Goal: Task Accomplishment & Management: Complete application form

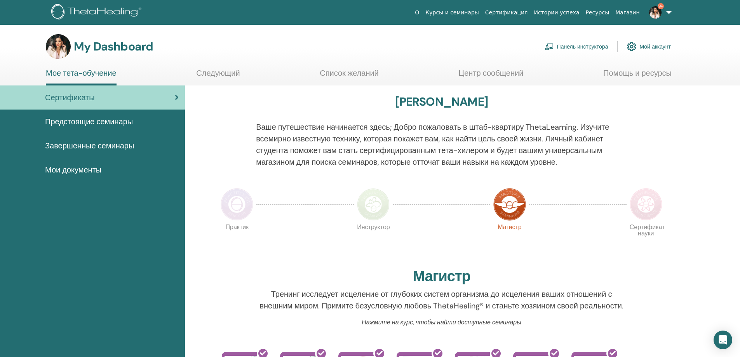
click at [562, 49] on link "Панель инструктора" at bounding box center [576, 46] width 64 height 17
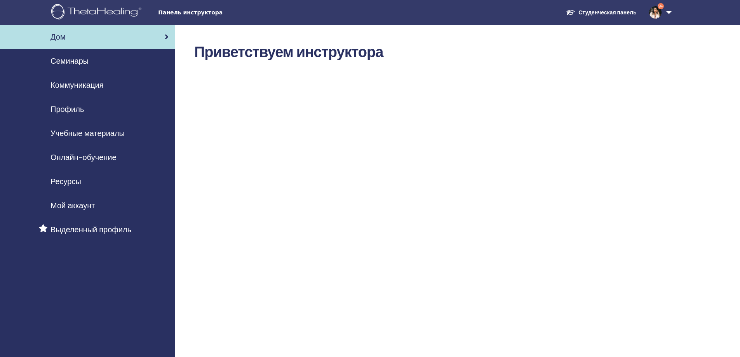
click at [81, 59] on span "Семинары" at bounding box center [69, 61] width 38 height 12
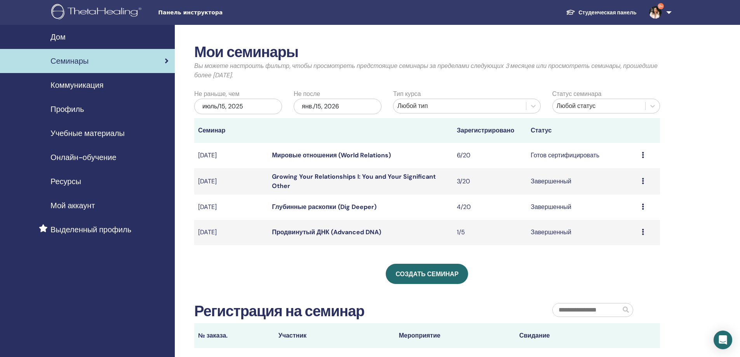
click at [303, 156] on link "Мировые отношения (World Relations)" at bounding box center [331, 155] width 119 height 8
click at [411, 274] on span "Создать семинар" at bounding box center [426, 274] width 63 height 8
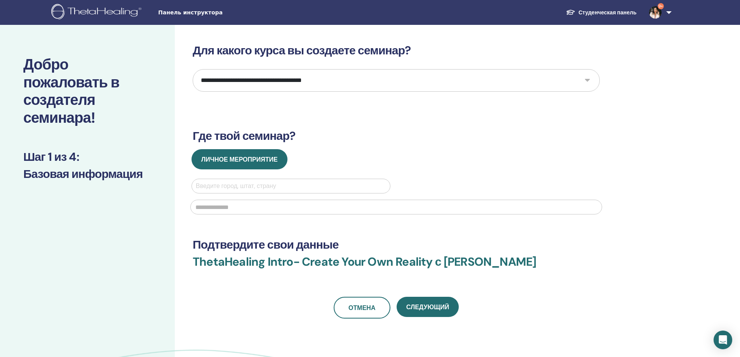
click at [288, 85] on select "**********" at bounding box center [396, 80] width 407 height 23
select select "*"
click at [193, 69] on select "**********" at bounding box center [396, 80] width 407 height 23
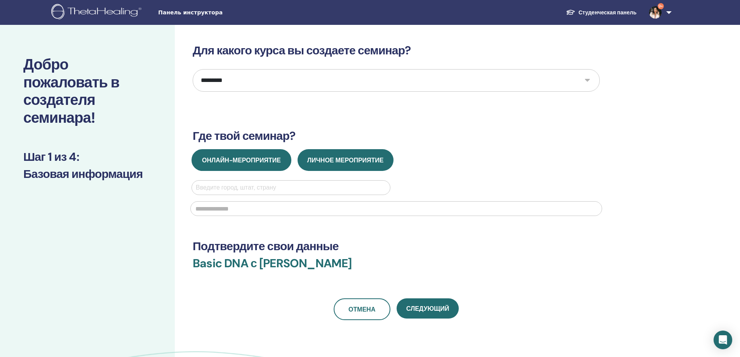
click at [262, 162] on span "Онлайн-мероприятие" at bounding box center [241, 160] width 79 height 8
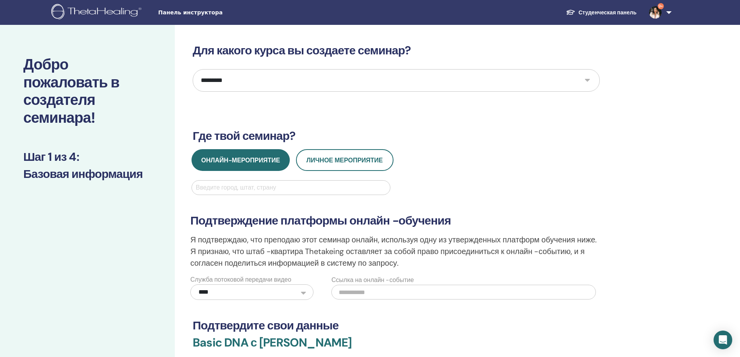
click at [259, 189] on div at bounding box center [291, 187] width 190 height 11
type input "*"
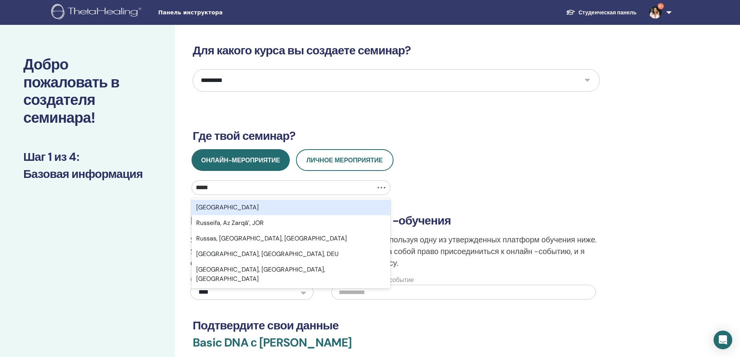
type input "******"
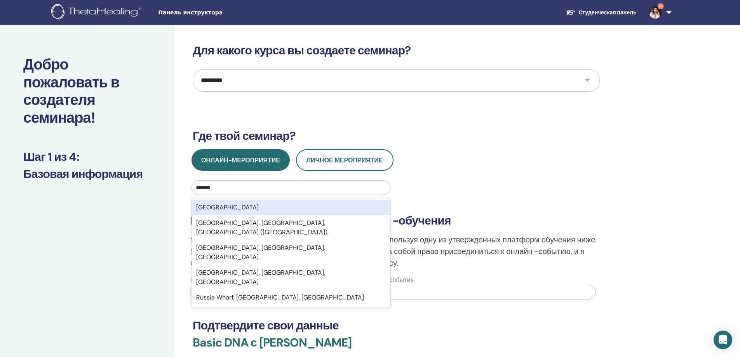
click at [242, 205] on div "Russia" at bounding box center [290, 208] width 199 height 16
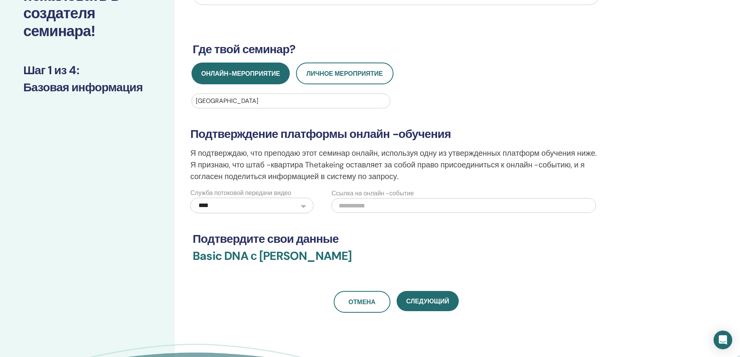
scroll to position [116, 0]
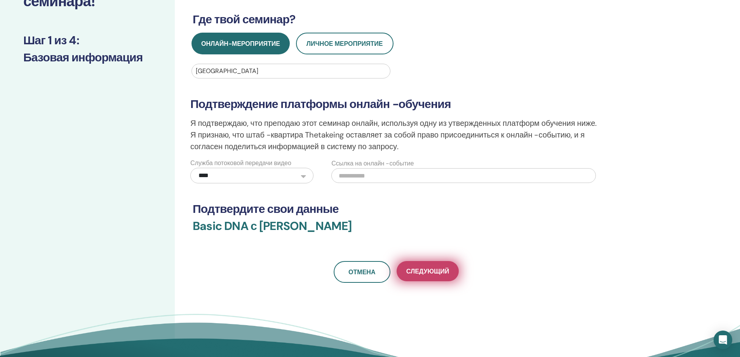
click at [431, 271] on span "Следующий" at bounding box center [427, 271] width 43 height 8
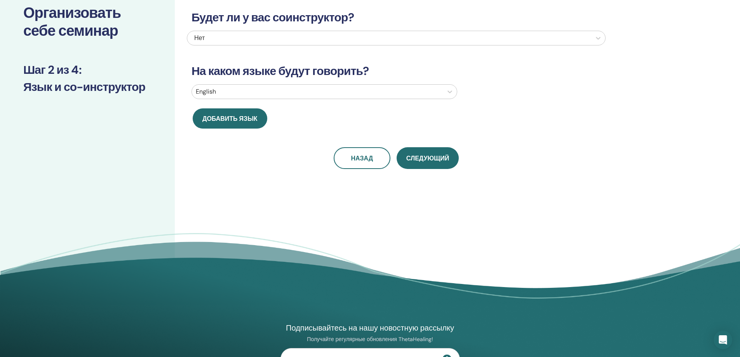
scroll to position [0, 0]
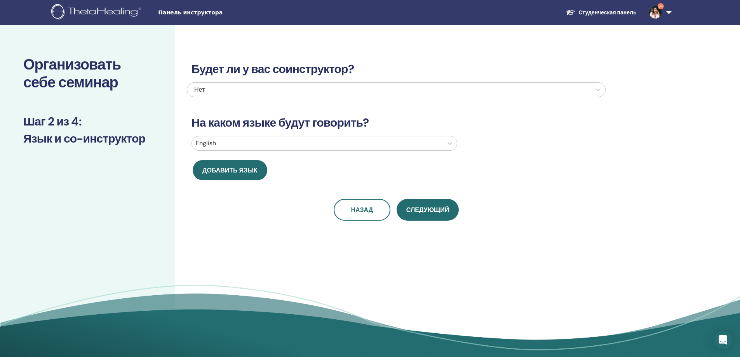
click at [257, 149] on div "English" at bounding box center [317, 143] width 251 height 14
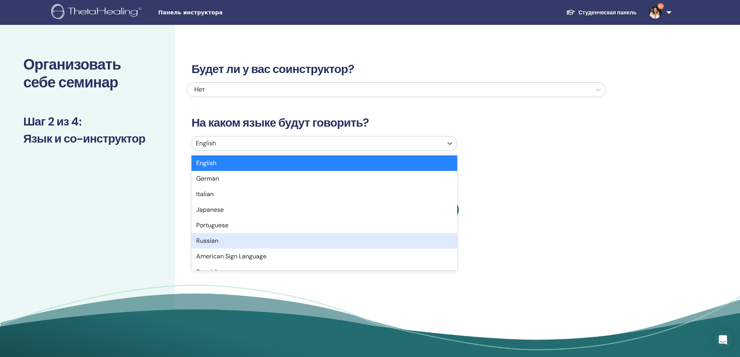
click at [247, 241] on div "Russian" at bounding box center [324, 241] width 266 height 16
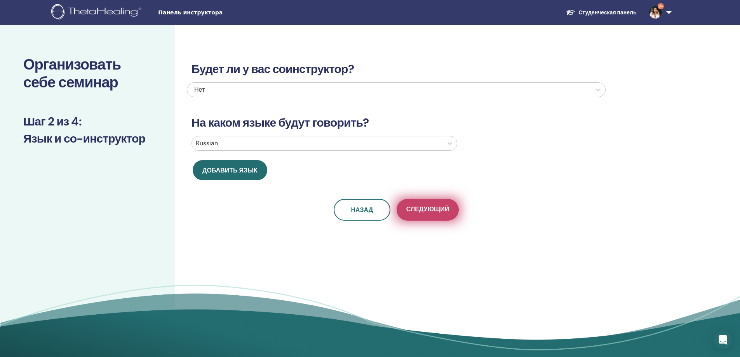
click at [428, 211] on span "Следующий" at bounding box center [427, 210] width 43 height 10
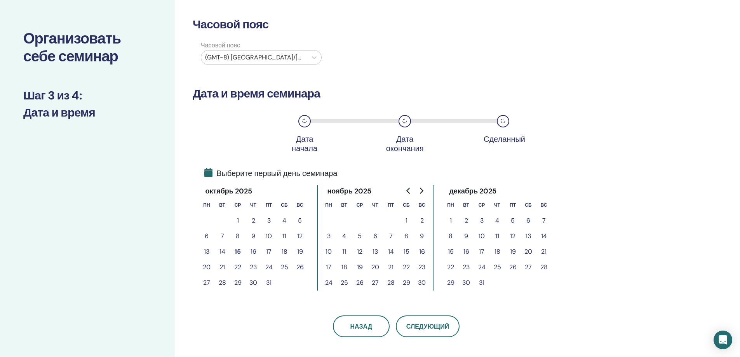
scroll to position [39, 0]
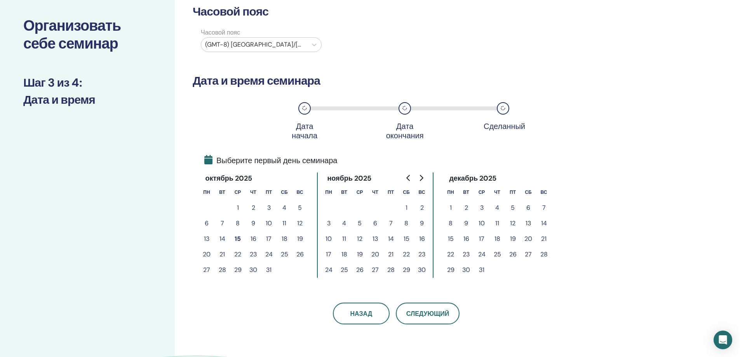
click at [266, 241] on button "17" at bounding box center [269, 239] width 16 height 16
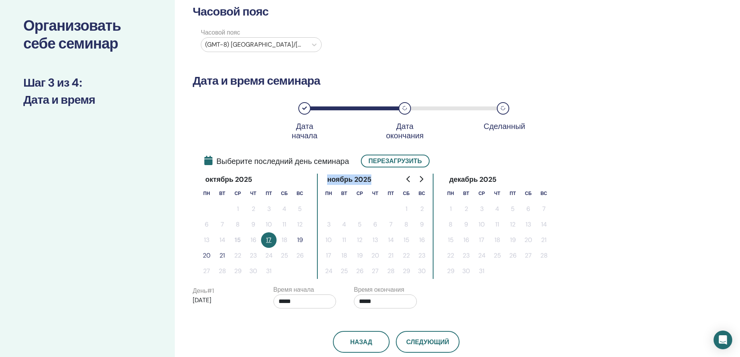
click at [300, 241] on button "19" at bounding box center [300, 240] width 16 height 16
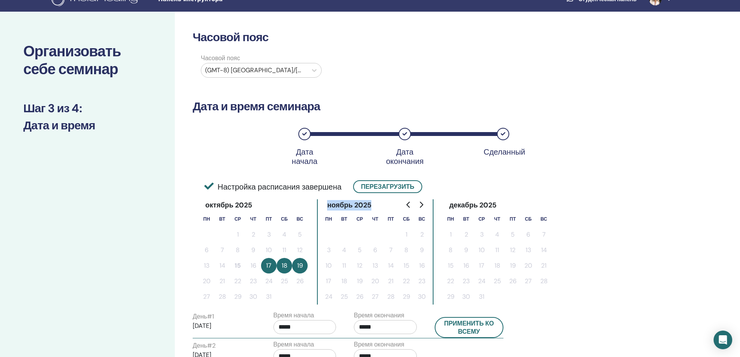
scroll to position [0, 0]
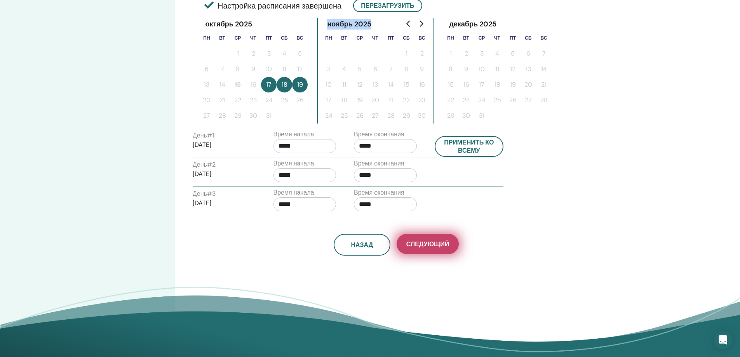
click at [418, 243] on span "Следующий" at bounding box center [427, 244] width 43 height 8
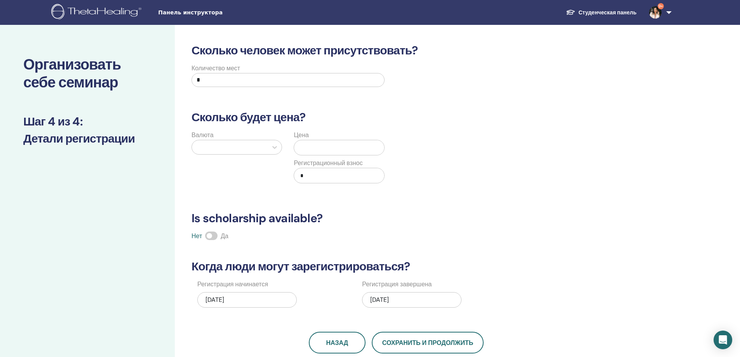
click at [225, 77] on input "*" at bounding box center [287, 80] width 193 height 14
type input "**"
click at [235, 148] on div at bounding box center [230, 147] width 68 height 11
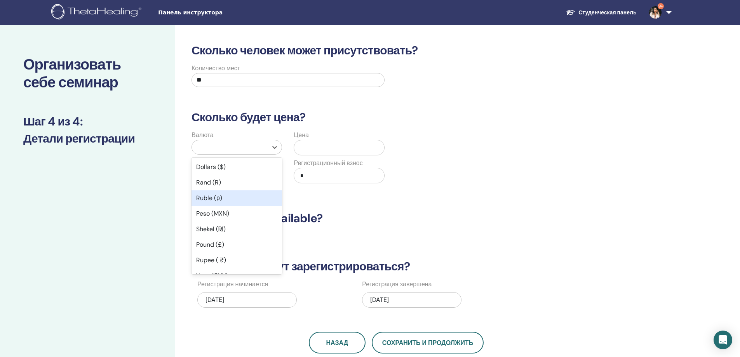
click at [234, 195] on div "Ruble (р)" at bounding box center [236, 198] width 90 height 16
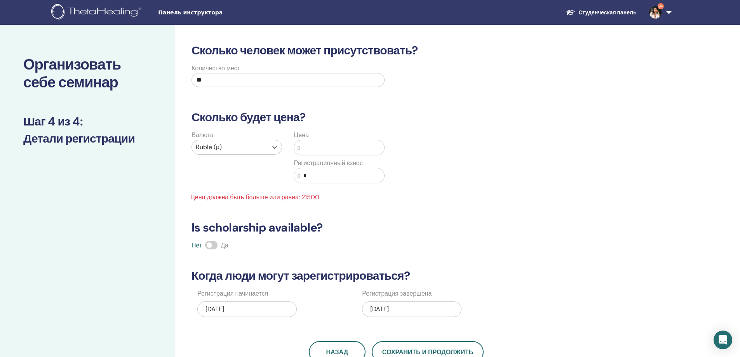
click at [318, 151] on input "text" at bounding box center [342, 147] width 84 height 15
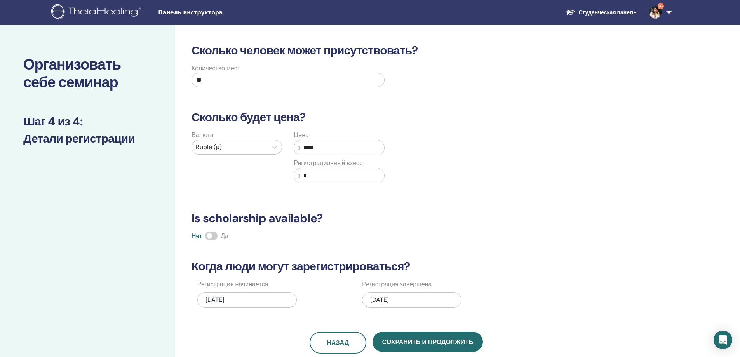
type input "*****"
click at [344, 176] on input "*" at bounding box center [342, 175] width 84 height 15
type input "****"
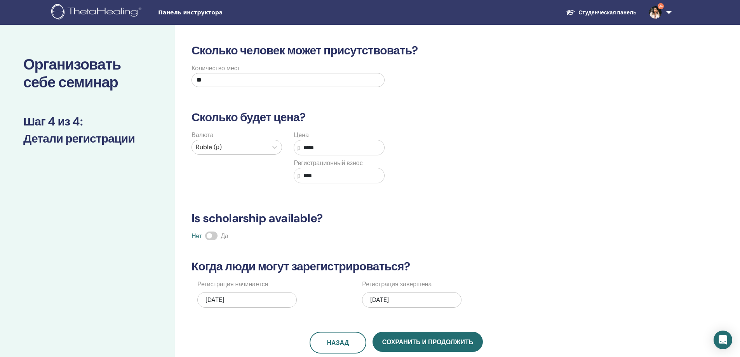
click at [374, 204] on div "Сколько человек может присутствовать? Количество мест ** Сколько будет цена? Ва…" at bounding box center [396, 198] width 419 height 310
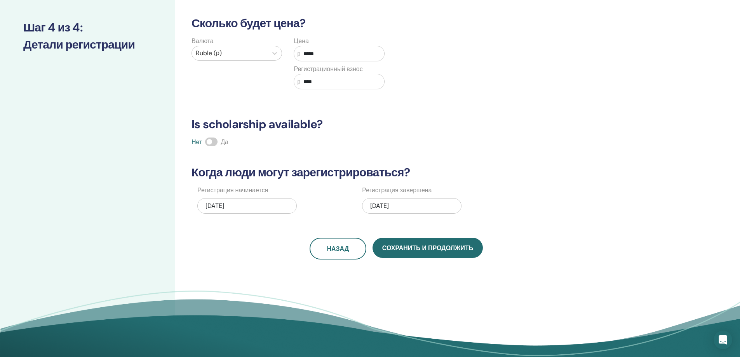
scroll to position [116, 0]
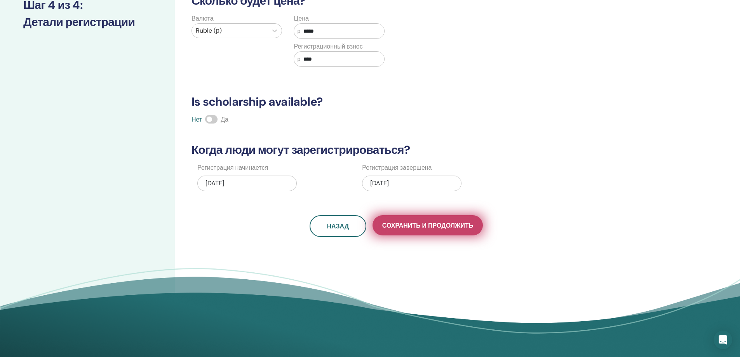
click at [419, 228] on span "Сохранить и продолжить" at bounding box center [427, 225] width 91 height 8
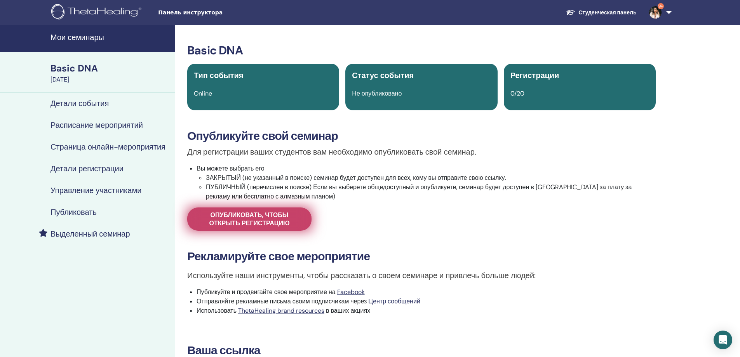
click at [271, 218] on span "Опубликовать, чтобы открыть регистрацию" at bounding box center [249, 219] width 105 height 16
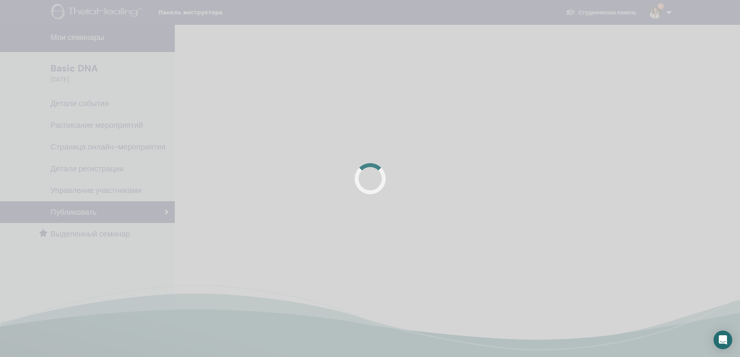
click at [271, 218] on div at bounding box center [370, 178] width 740 height 357
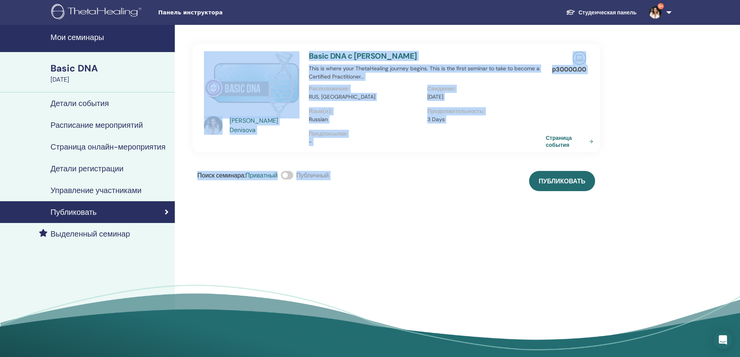
drag, startPoint x: 468, startPoint y: 196, endPoint x: 513, endPoint y: 194, distance: 45.9
click at [468, 196] on div "Natalia Denisova Basic DNA с Natalia Denisova This is where your ThetaHealing j…" at bounding box center [421, 193] width 493 height 337
click at [562, 186] on button "Публиковать" at bounding box center [562, 181] width 66 height 20
click at [416, 237] on div "Natalia Denisova Basic DNA с Natalia Denisova This is where your ThetaHealing j…" at bounding box center [421, 193] width 493 height 337
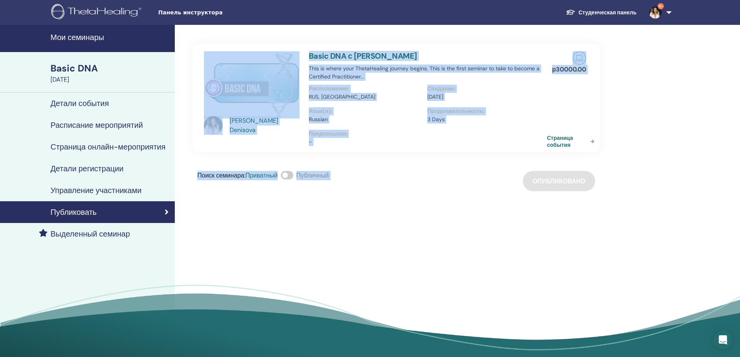
click at [551, 141] on link "Страница события" at bounding box center [572, 141] width 50 height 14
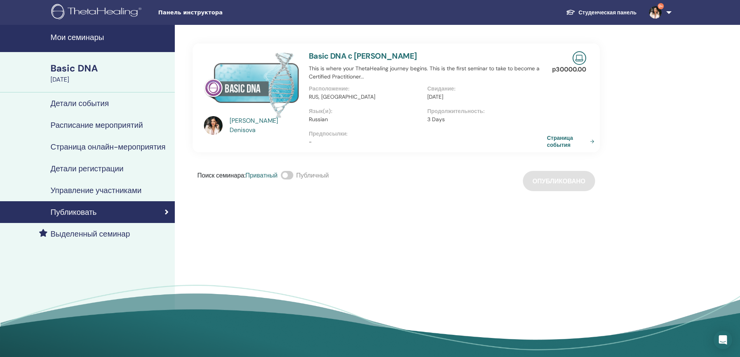
click at [552, 144] on link "Страница события" at bounding box center [572, 141] width 50 height 14
